Goal: Task Accomplishment & Management: Manage account settings

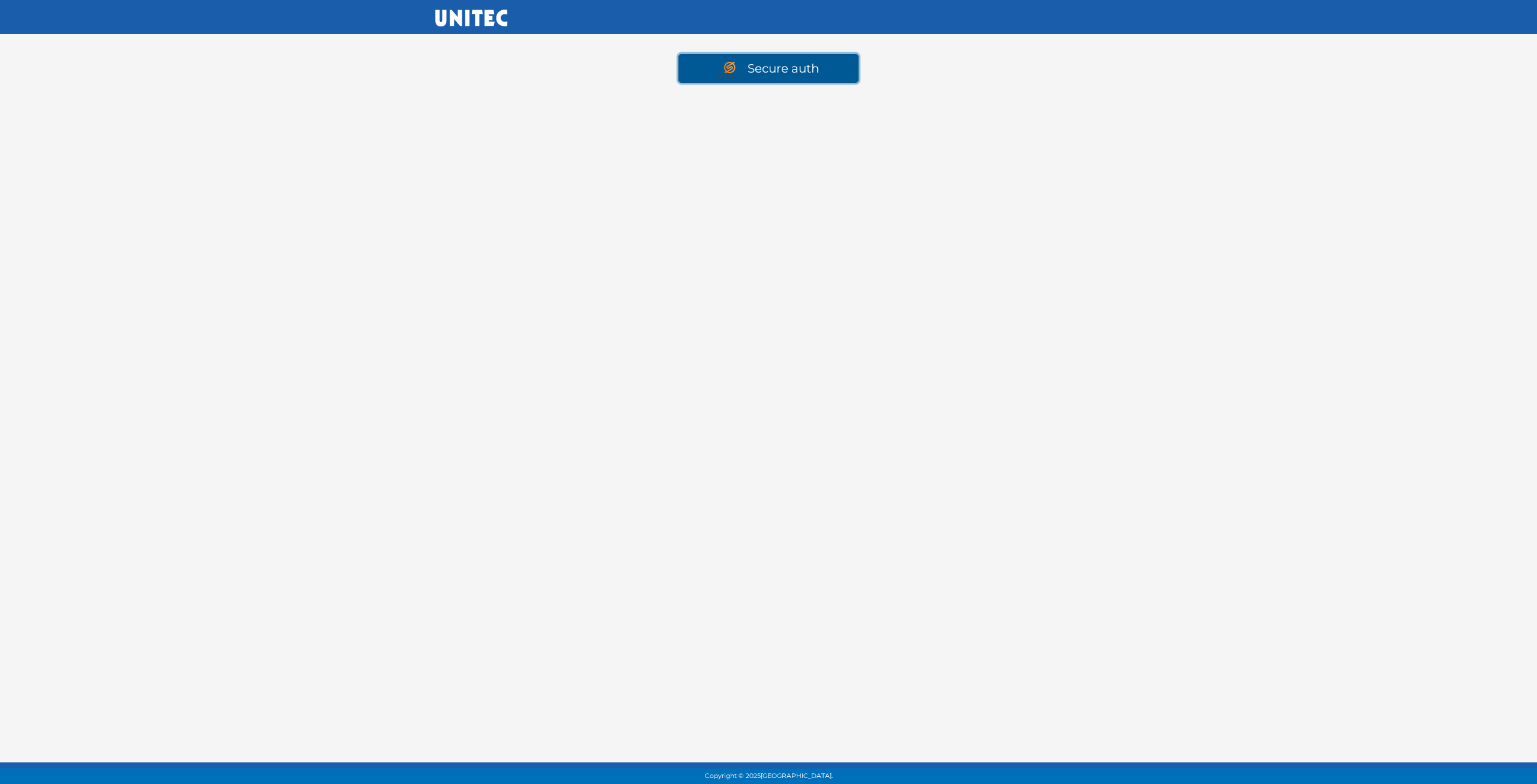
click at [735, 58] on link "Secure auth" at bounding box center [768, 68] width 180 height 29
click at [781, 73] on link "Secure auth" at bounding box center [768, 68] width 180 height 29
click at [777, 65] on link "Secure auth" at bounding box center [768, 68] width 180 height 29
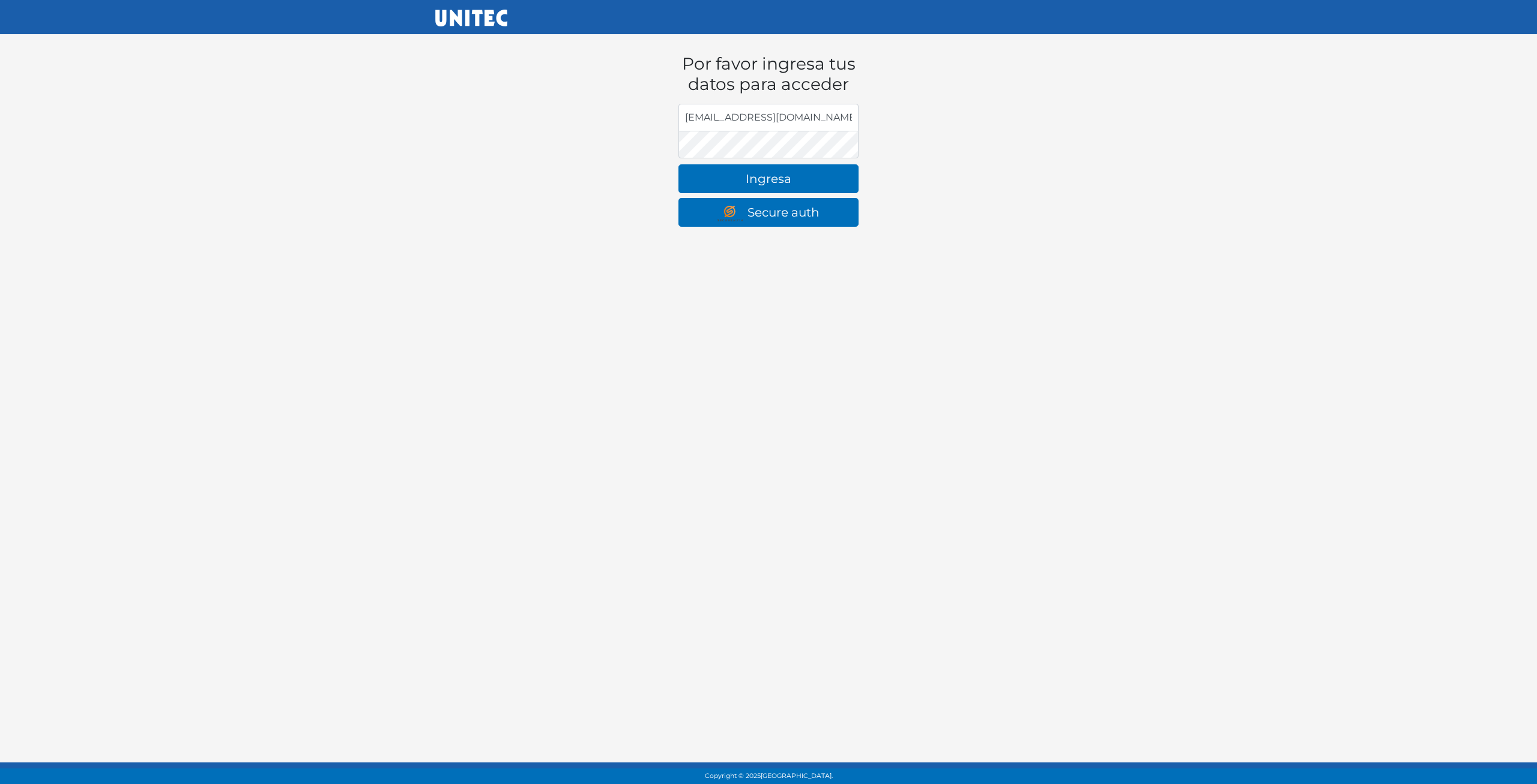
type input "[EMAIL_ADDRESS][DOMAIN_NAME]"
click at [678, 165] on button "Ingresa" at bounding box center [768, 179] width 180 height 29
